Goal: Transaction & Acquisition: Purchase product/service

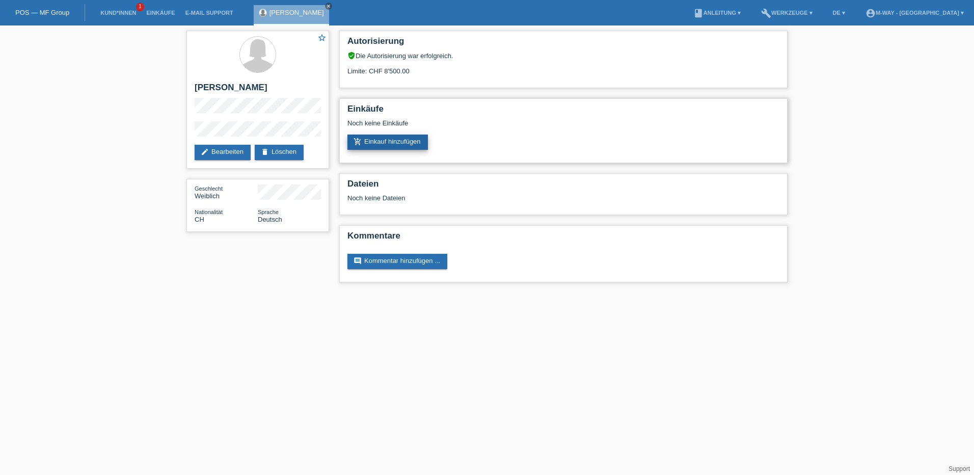
click at [408, 144] on link "add_shopping_cart Einkauf hinzufügen" at bounding box center [387, 141] width 80 height 15
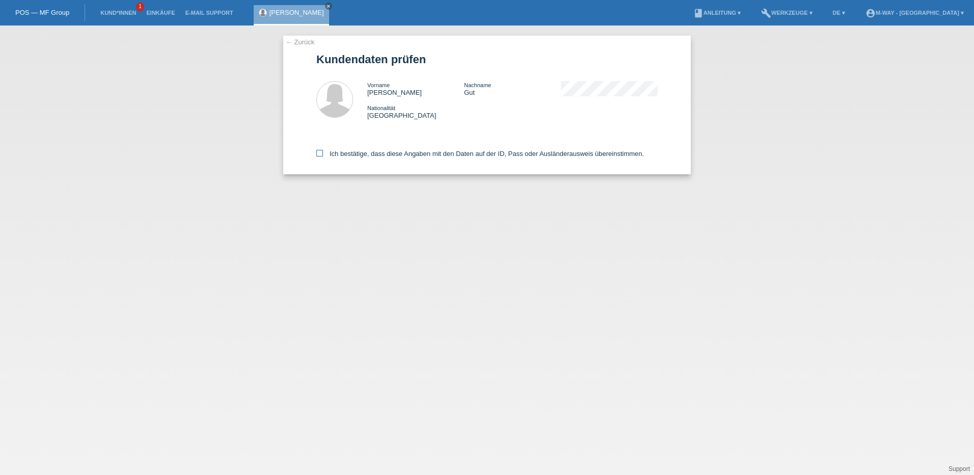
click at [319, 151] on icon at bounding box center [319, 153] width 7 height 7
click at [319, 151] on input "Ich bestätige, dass diese Angaben mit den Daten auf der ID, Pass oder Ausländer…" at bounding box center [319, 153] width 7 height 7
checkbox input "true"
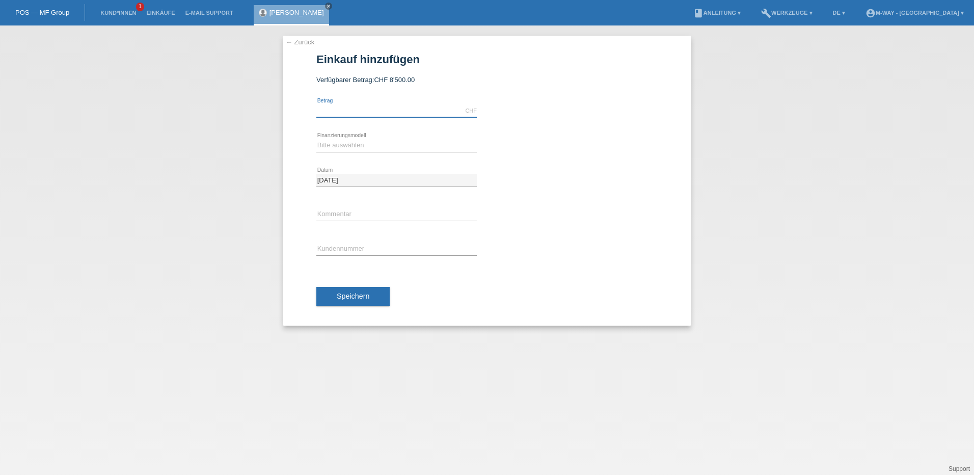
click at [350, 111] on input "text" at bounding box center [396, 110] width 160 height 13
type input "4447.00"
click at [376, 148] on select "Bitte auswählen Fixe Raten Kauf auf Rechnung mit Teilzahlungsoption" at bounding box center [396, 145] width 160 height 12
select select "77"
click at [316, 139] on select "Bitte auswählen Fixe Raten Kauf auf Rechnung mit Teilzahlungsoption" at bounding box center [396, 145] width 160 height 12
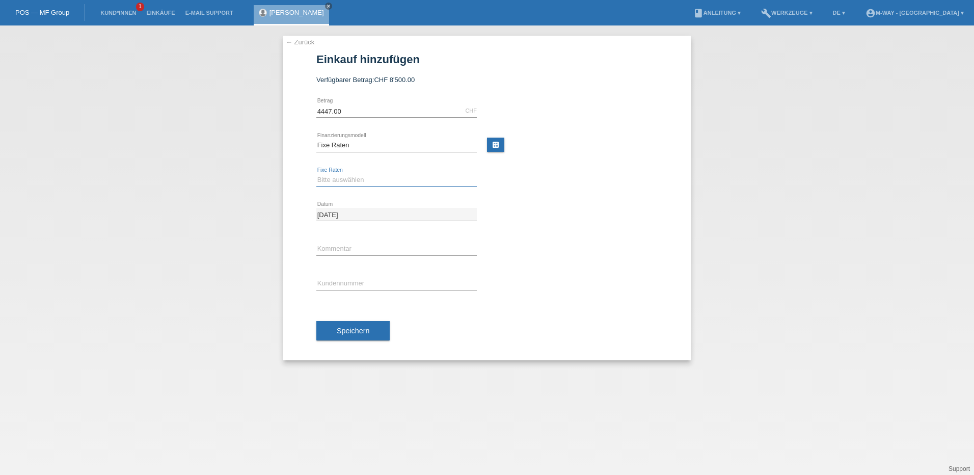
click at [414, 175] on select "Bitte auswählen 4 Raten 5 Raten 6 Raten 7 Raten 8 Raten 9 Raten 10 Raten 11 Rat…" at bounding box center [396, 180] width 160 height 12
select select "202"
click at [316, 174] on select "Bitte auswählen 4 Raten 5 Raten 6 Raten 7 Raten 8 Raten 9 Raten 10 Raten 11 Rat…" at bounding box center [396, 180] width 160 height 12
click at [355, 285] on input "text" at bounding box center [396, 283] width 160 height 13
type input "K383532"
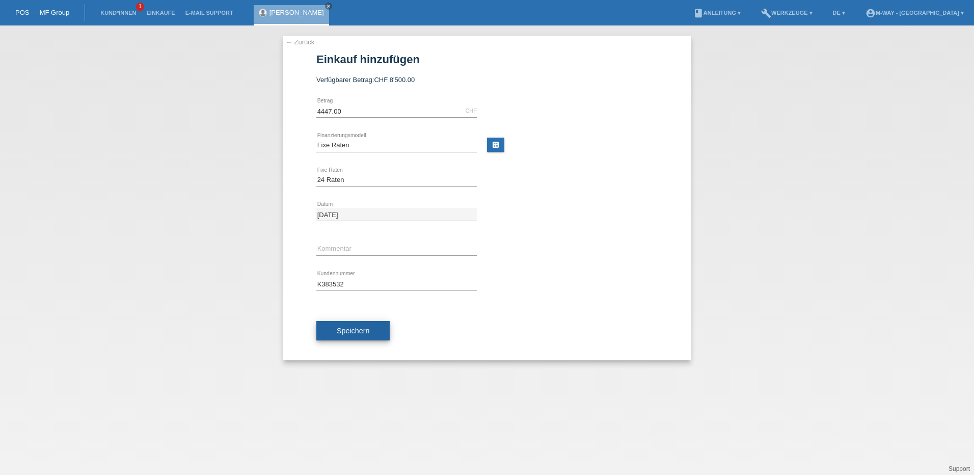
click at [341, 332] on span "Speichern" at bounding box center [353, 331] width 33 height 8
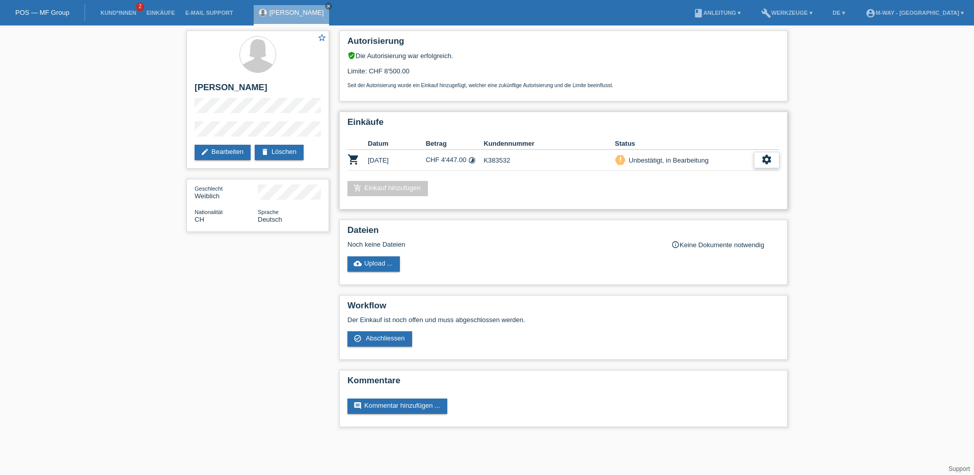
click at [759, 161] on div "settings" at bounding box center [766, 160] width 25 height 16
click at [694, 207] on span "Abschliessen" at bounding box center [684, 206] width 42 height 12
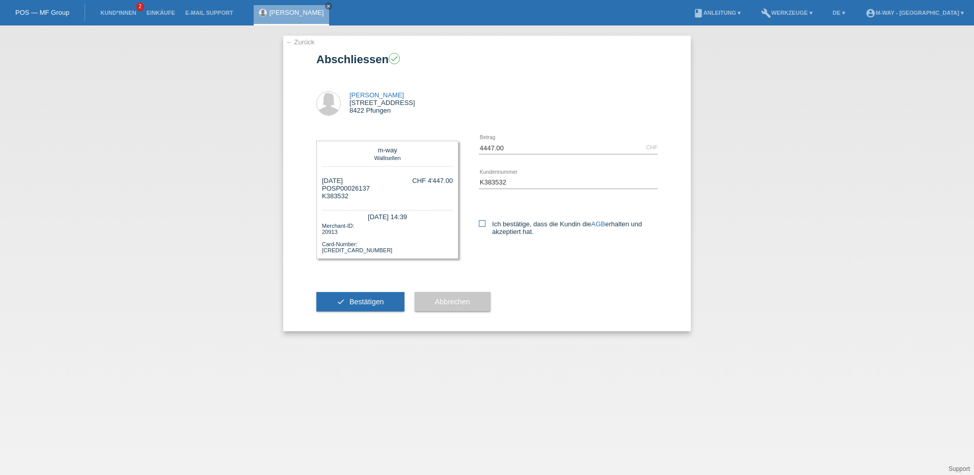
click at [485, 221] on icon at bounding box center [482, 223] width 7 height 7
click at [485, 221] on input "Ich bestätige, dass die Kundin die AGB erhalten und akzeptiert hat." at bounding box center [482, 223] width 7 height 7
checkbox input "true"
click at [385, 299] on button "check Bestätigen" at bounding box center [360, 301] width 88 height 19
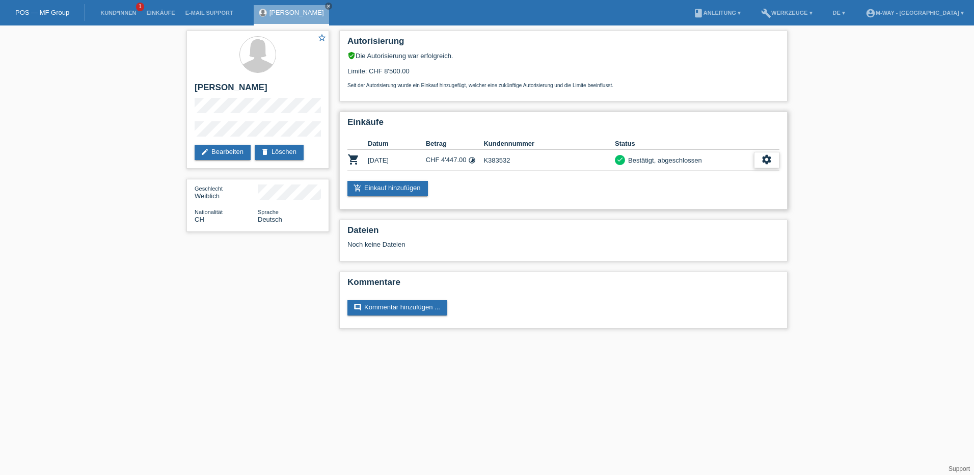
click at [765, 166] on div "settings" at bounding box center [766, 160] width 25 height 16
click at [735, 205] on span "Quittung herunterladen" at bounding box center [728, 206] width 71 height 12
